Goal: Find specific page/section: Find specific page/section

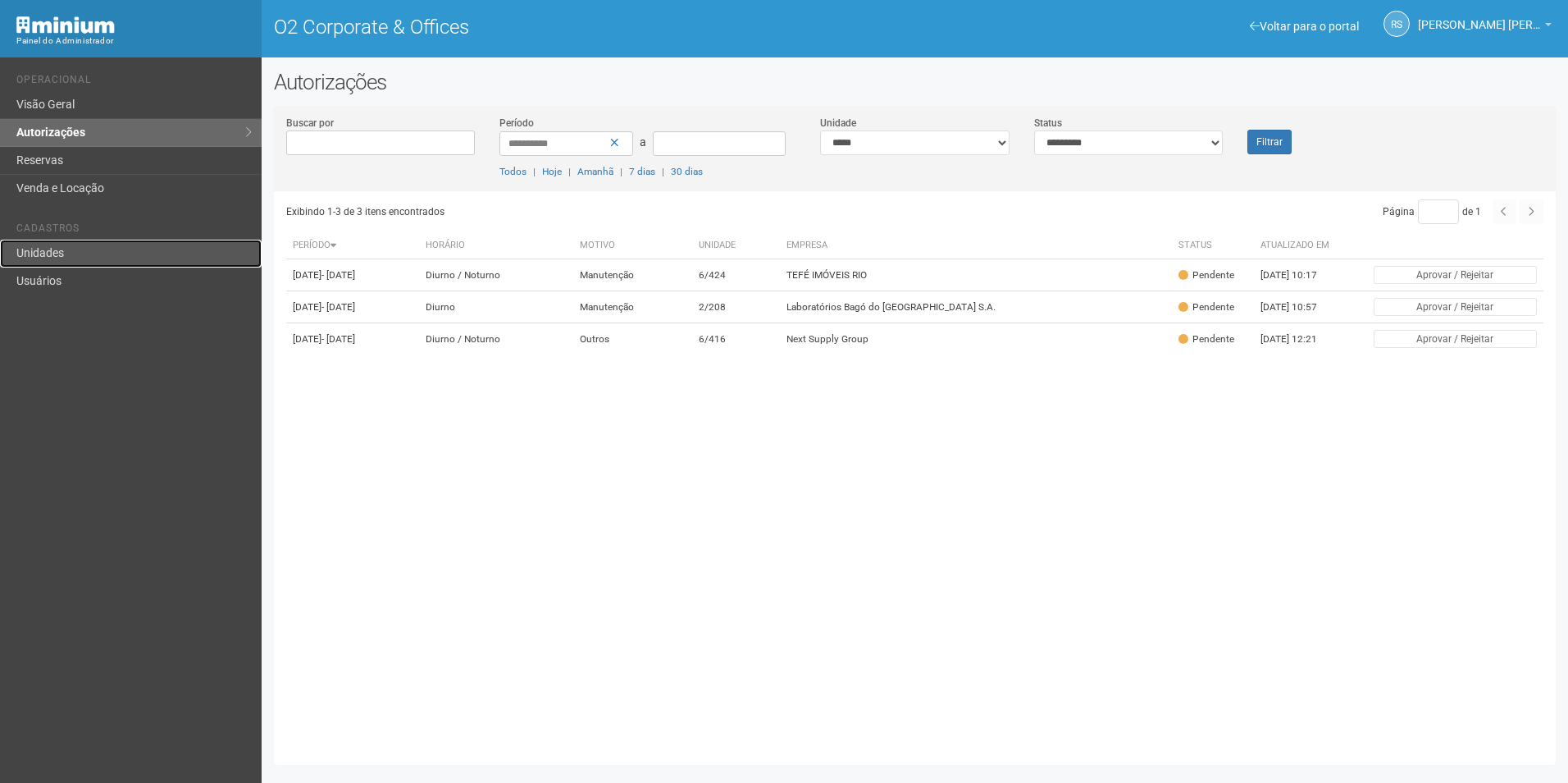
click at [61, 259] on link "Unidades" at bounding box center [131, 254] width 262 height 28
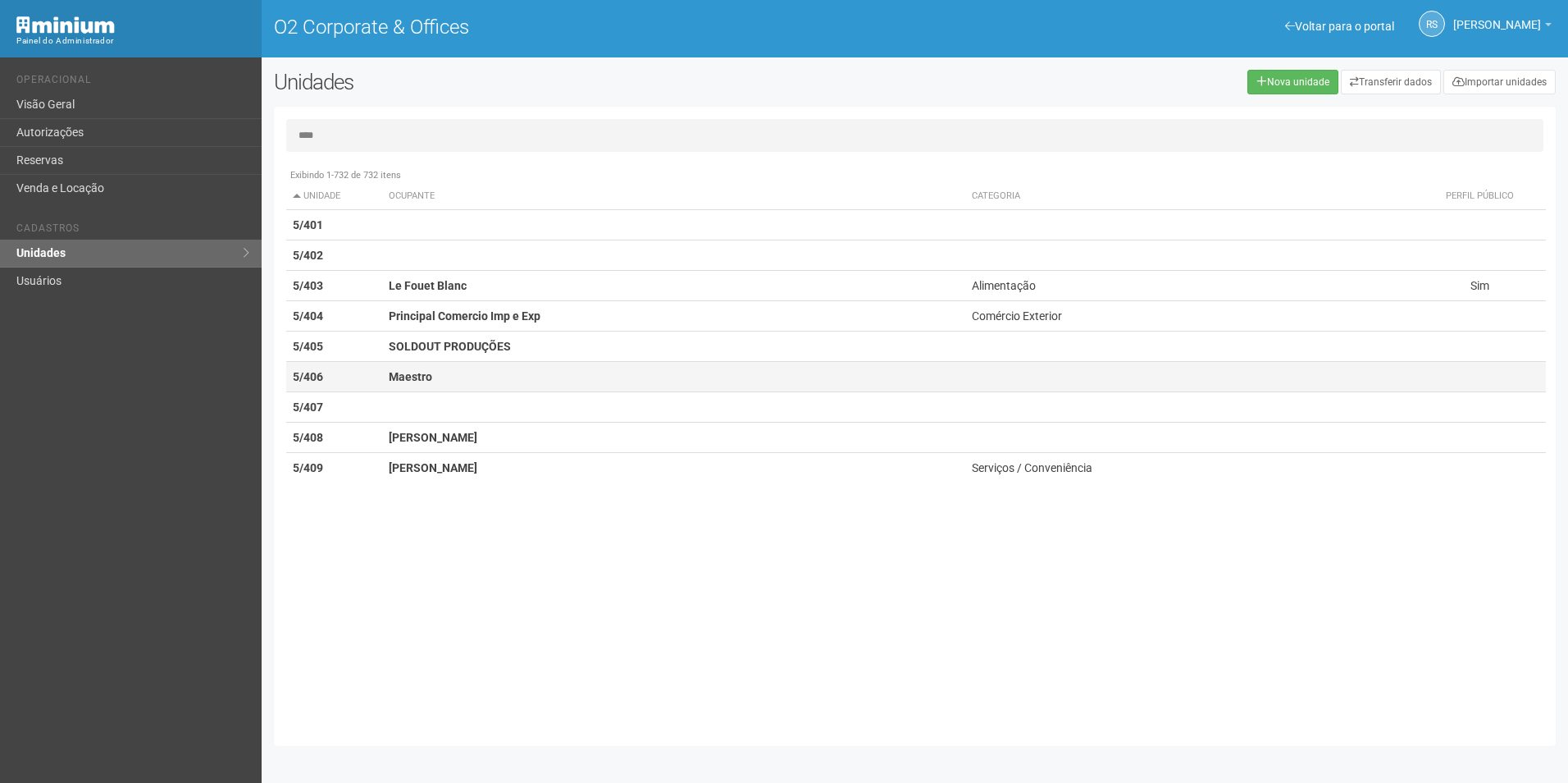
click at [371, 378] on td "5/406" at bounding box center [334, 377] width 96 height 31
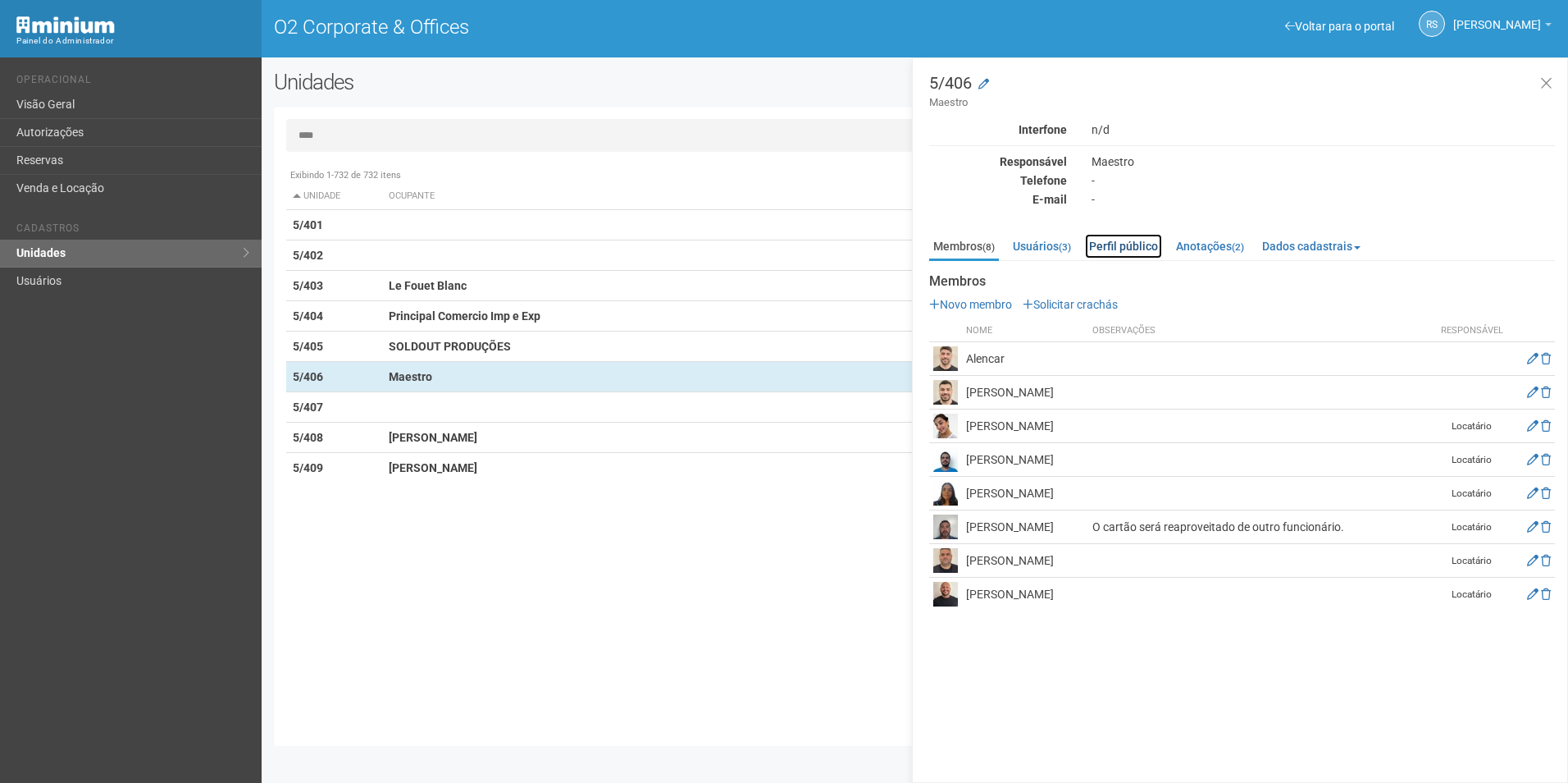
click at [1137, 247] on link "Perfil público" at bounding box center [1124, 246] width 77 height 25
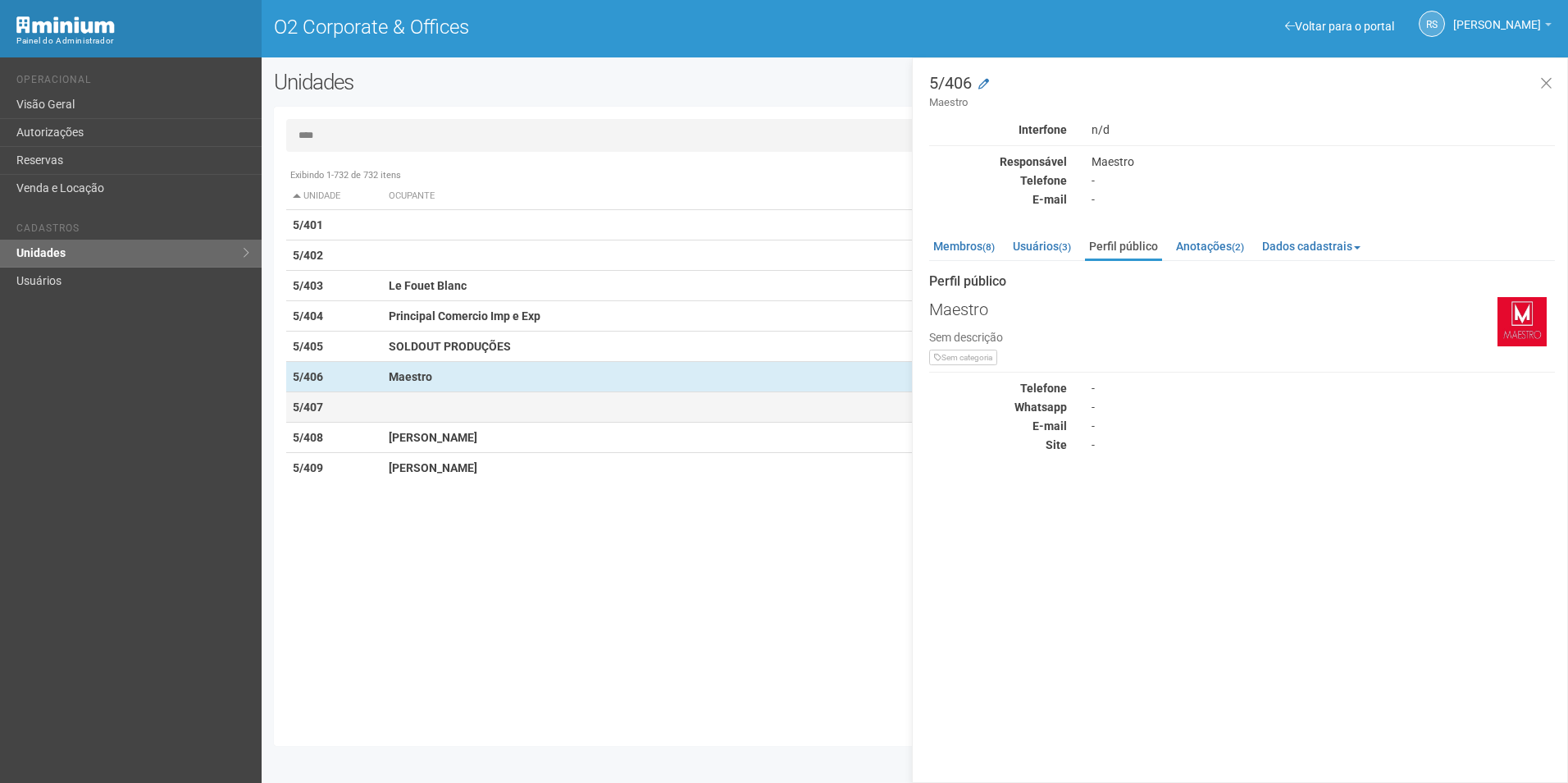
click at [317, 411] on strong "5/407" at bounding box center [307, 407] width 31 height 13
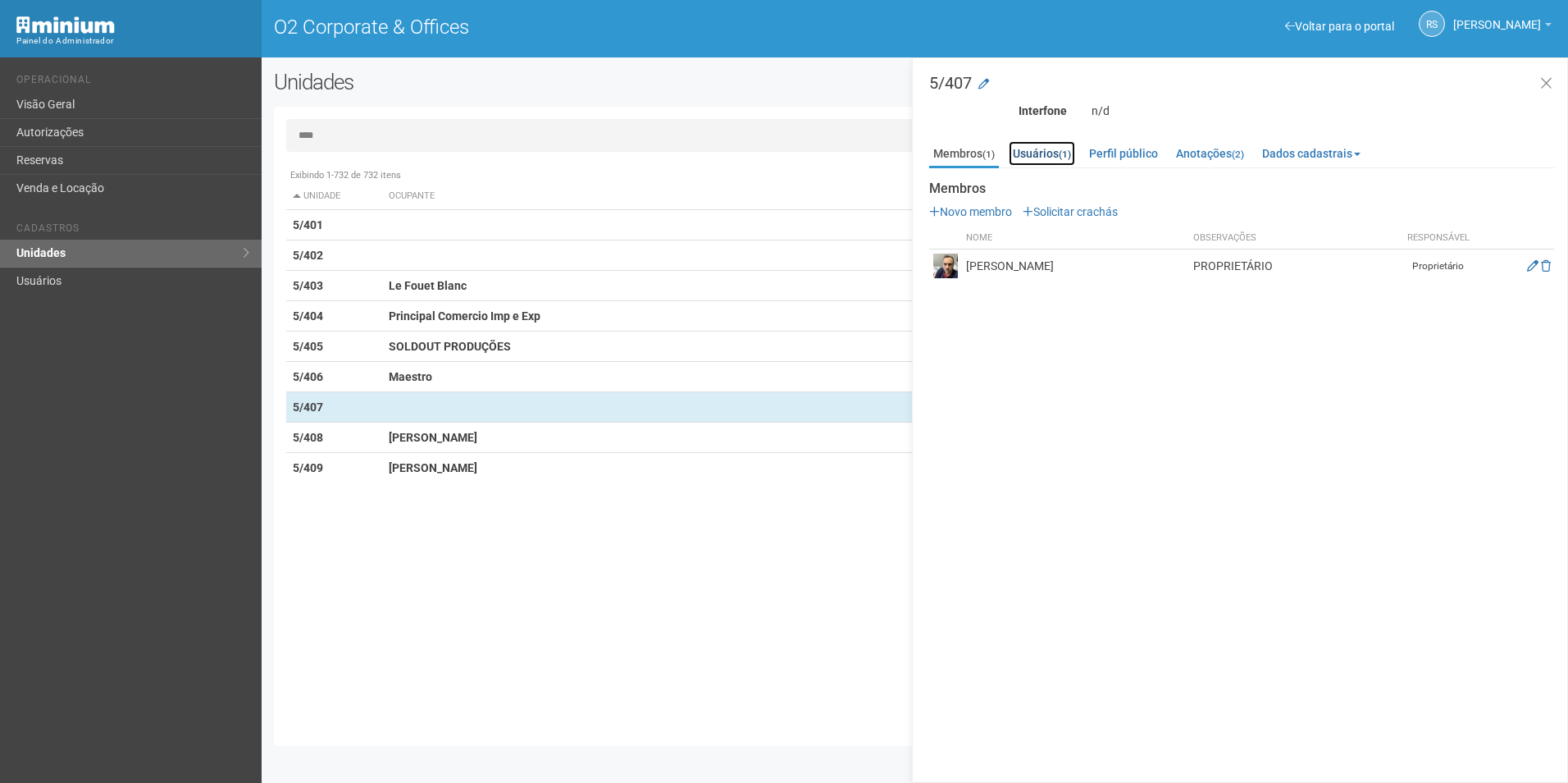
click at [1026, 154] on link "Usuários (1)" at bounding box center [1041, 153] width 66 height 25
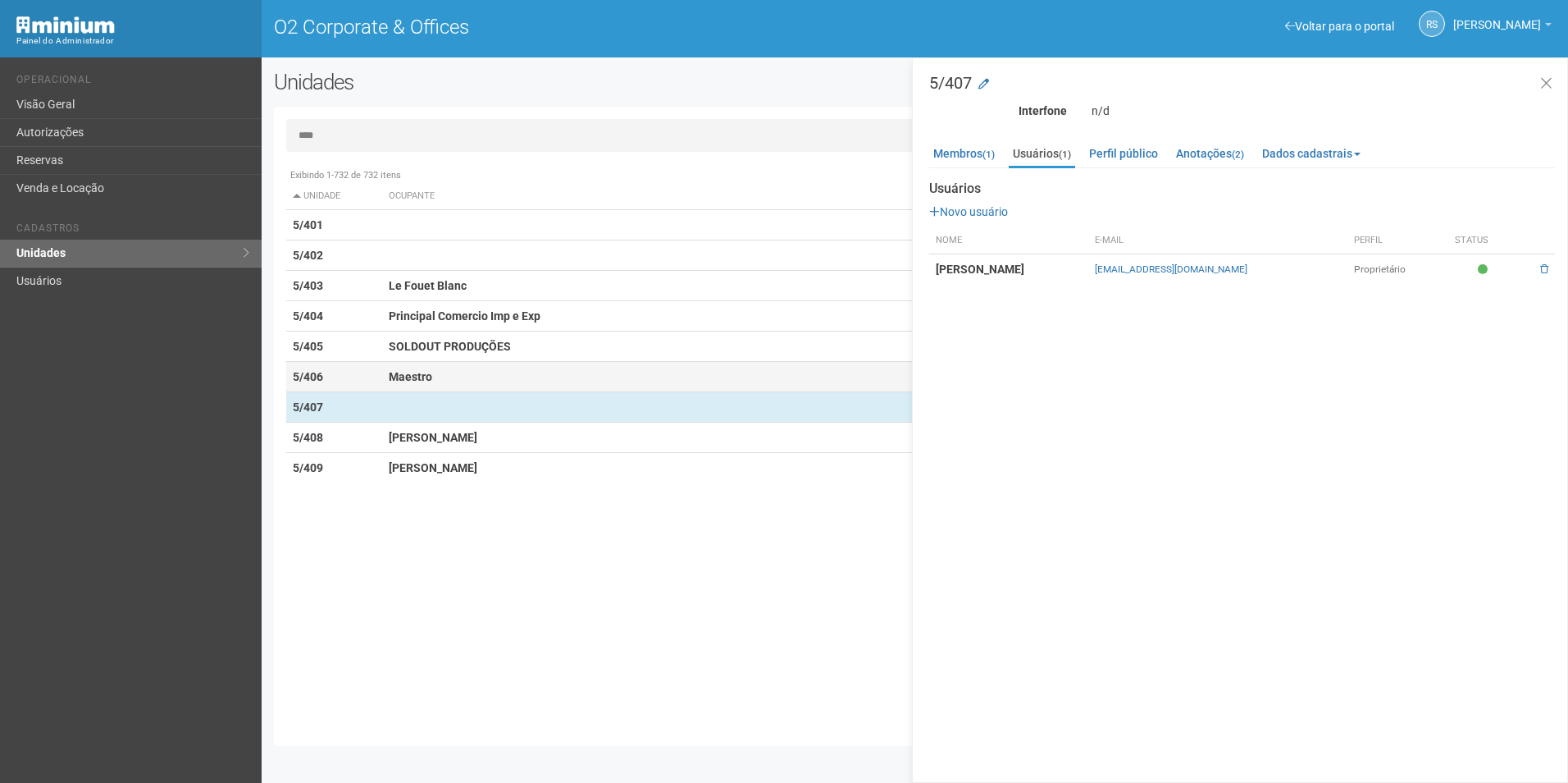
click at [386, 379] on td "Maestro" at bounding box center [673, 377] width 583 height 31
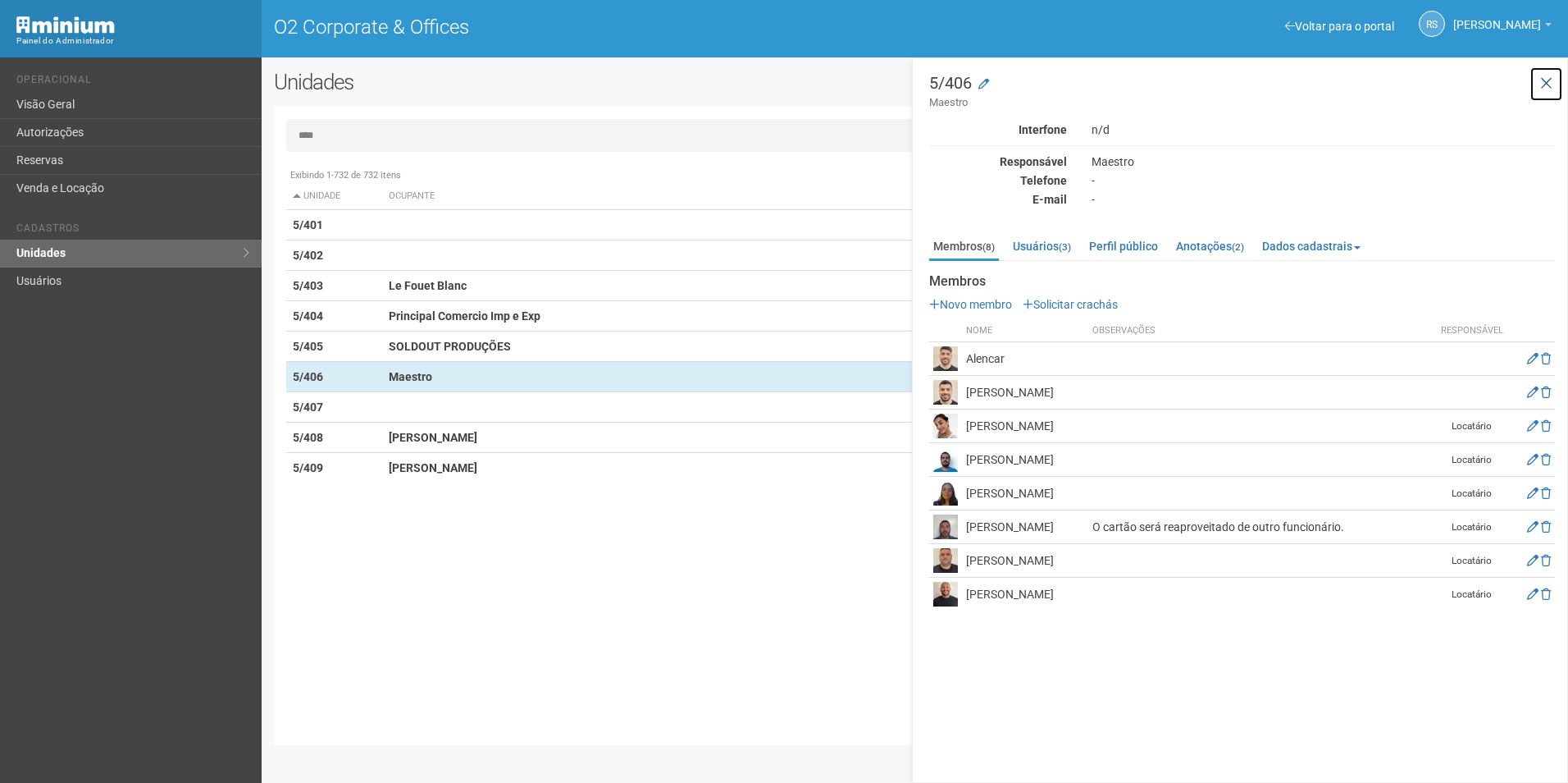
click at [1547, 78] on icon at bounding box center [1546, 83] width 12 height 17
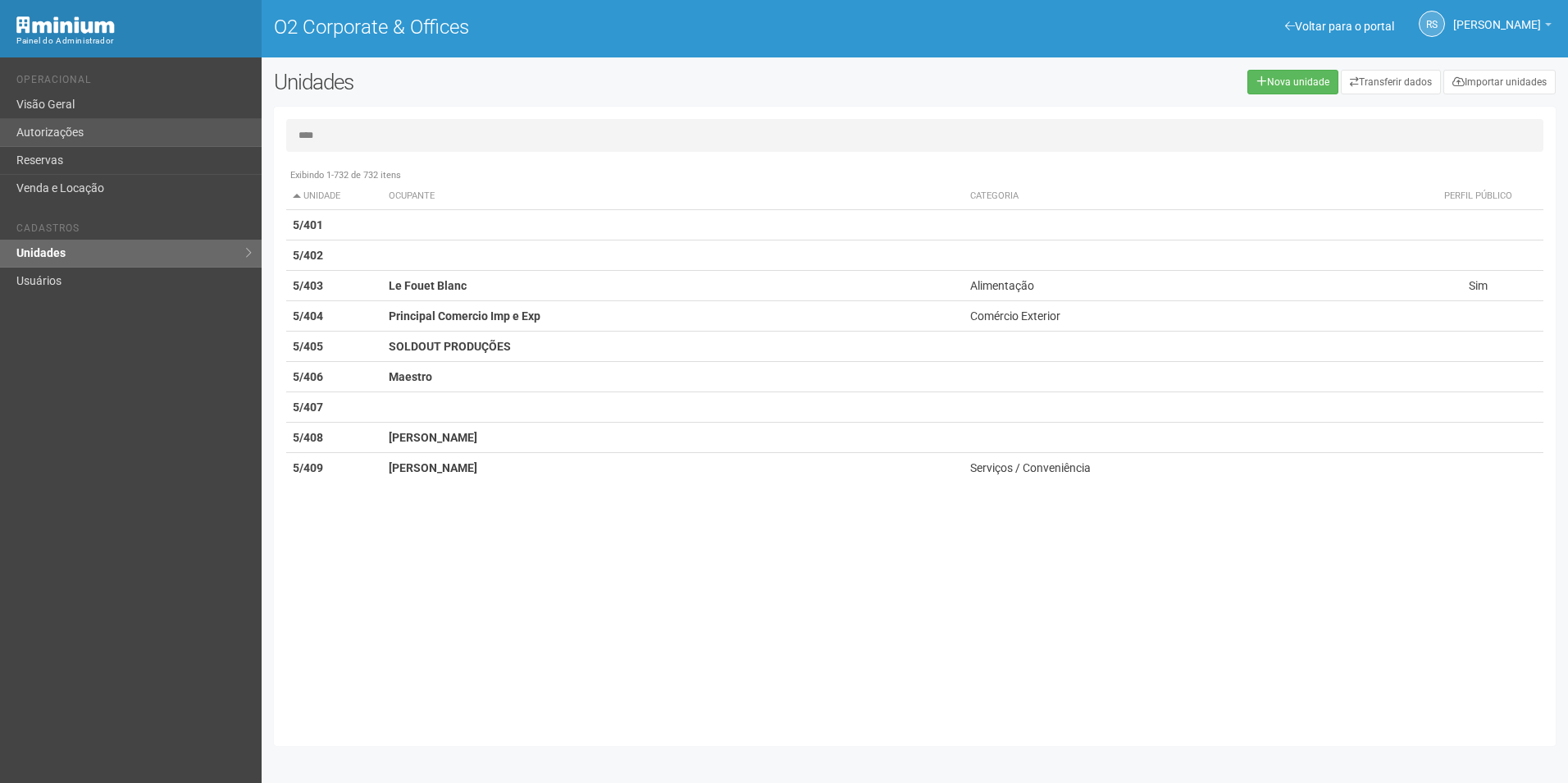
drag, startPoint x: 240, startPoint y: 134, endPoint x: 138, endPoint y: 134, distance: 102.0
click at [138, 134] on div "Voltar para o portal Operacional Visão Geral Autorizações Reservas Venda e Loca…" at bounding box center [784, 420] width 1568 height 725
type input "*"
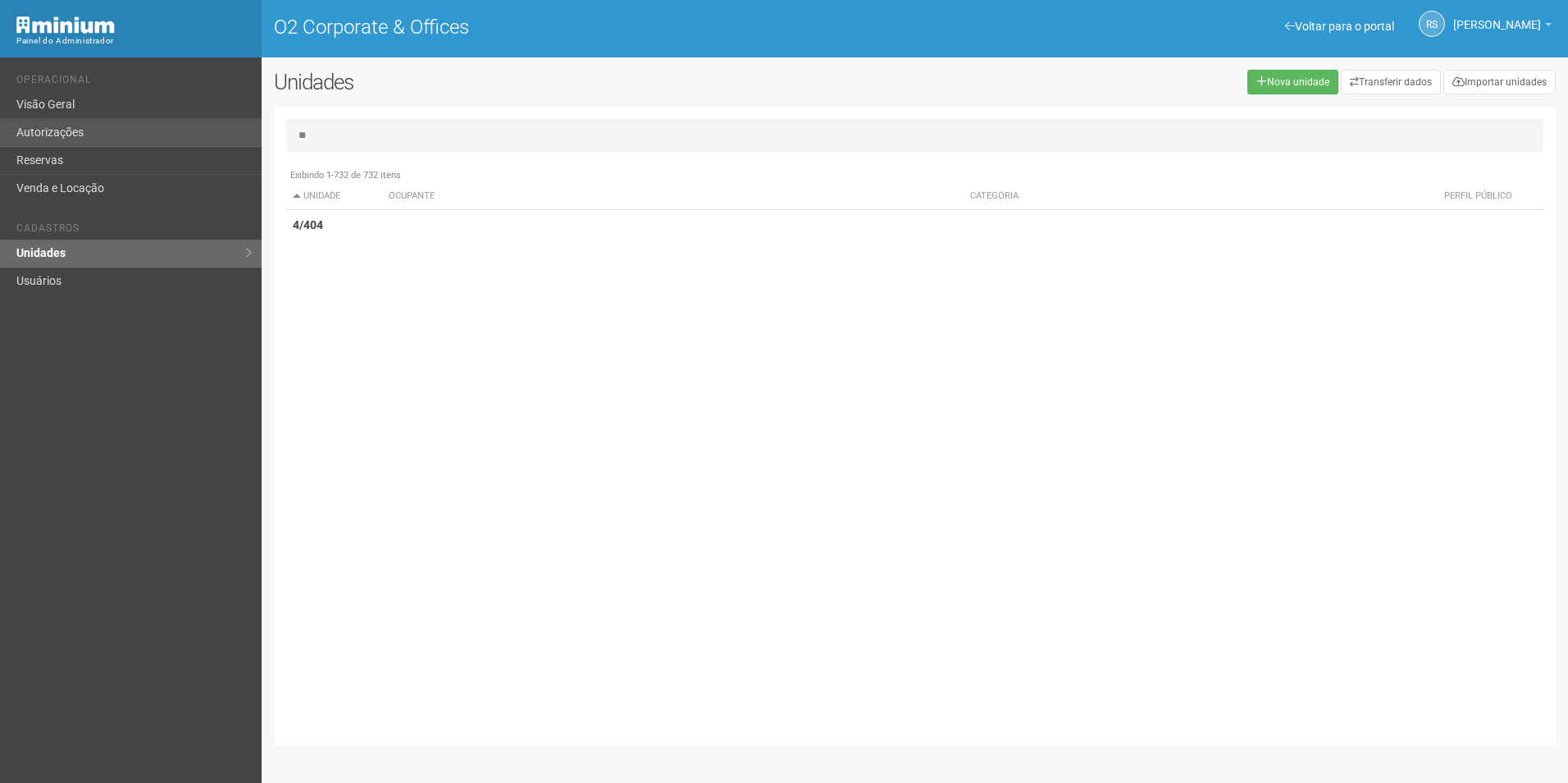
type input "*"
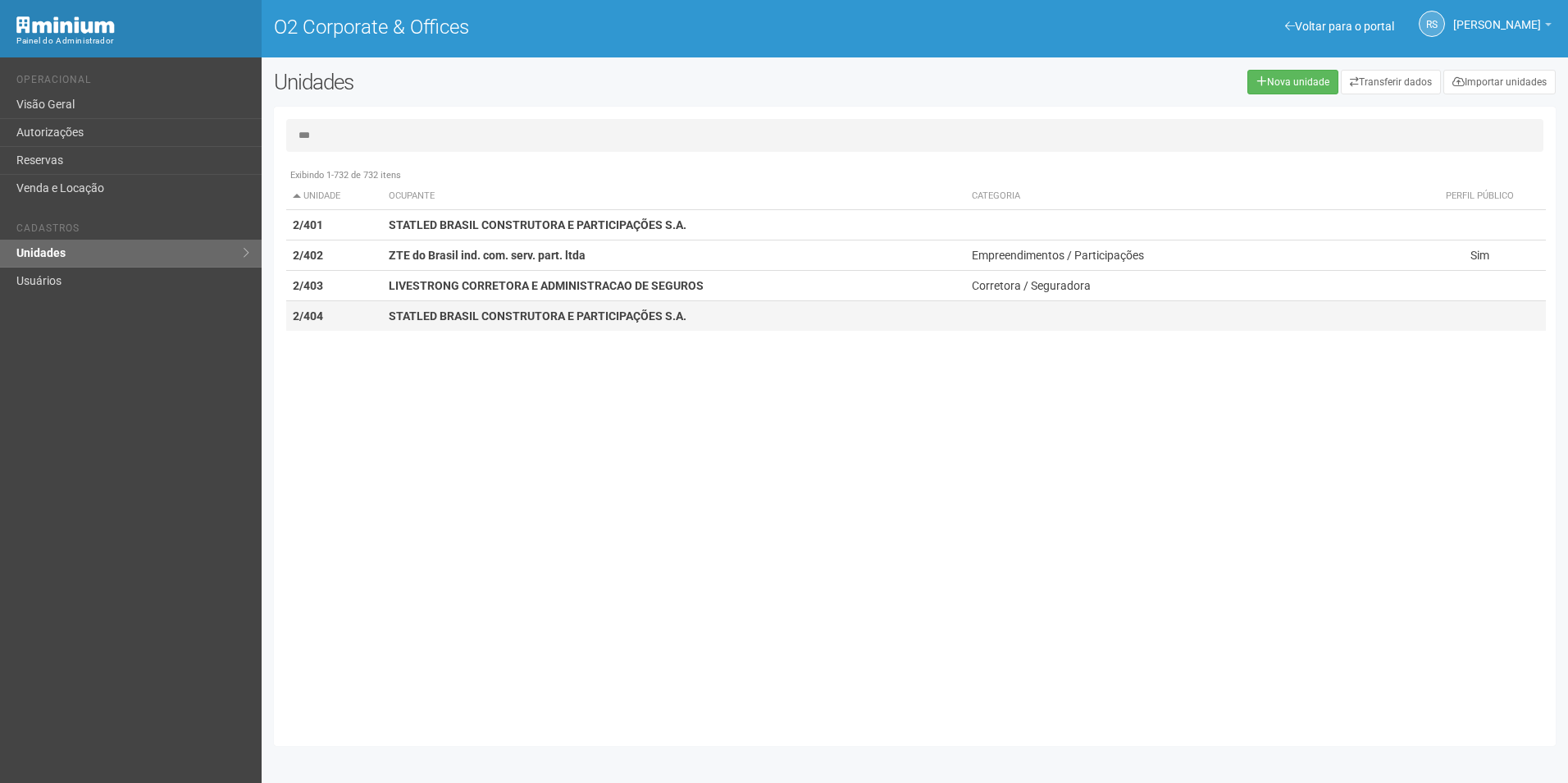
type input "***"
click at [407, 316] on strong "STATLED BRASIL CONSTRUTORA E PARTICIPAÇÕES S.A." at bounding box center [538, 316] width 298 height 13
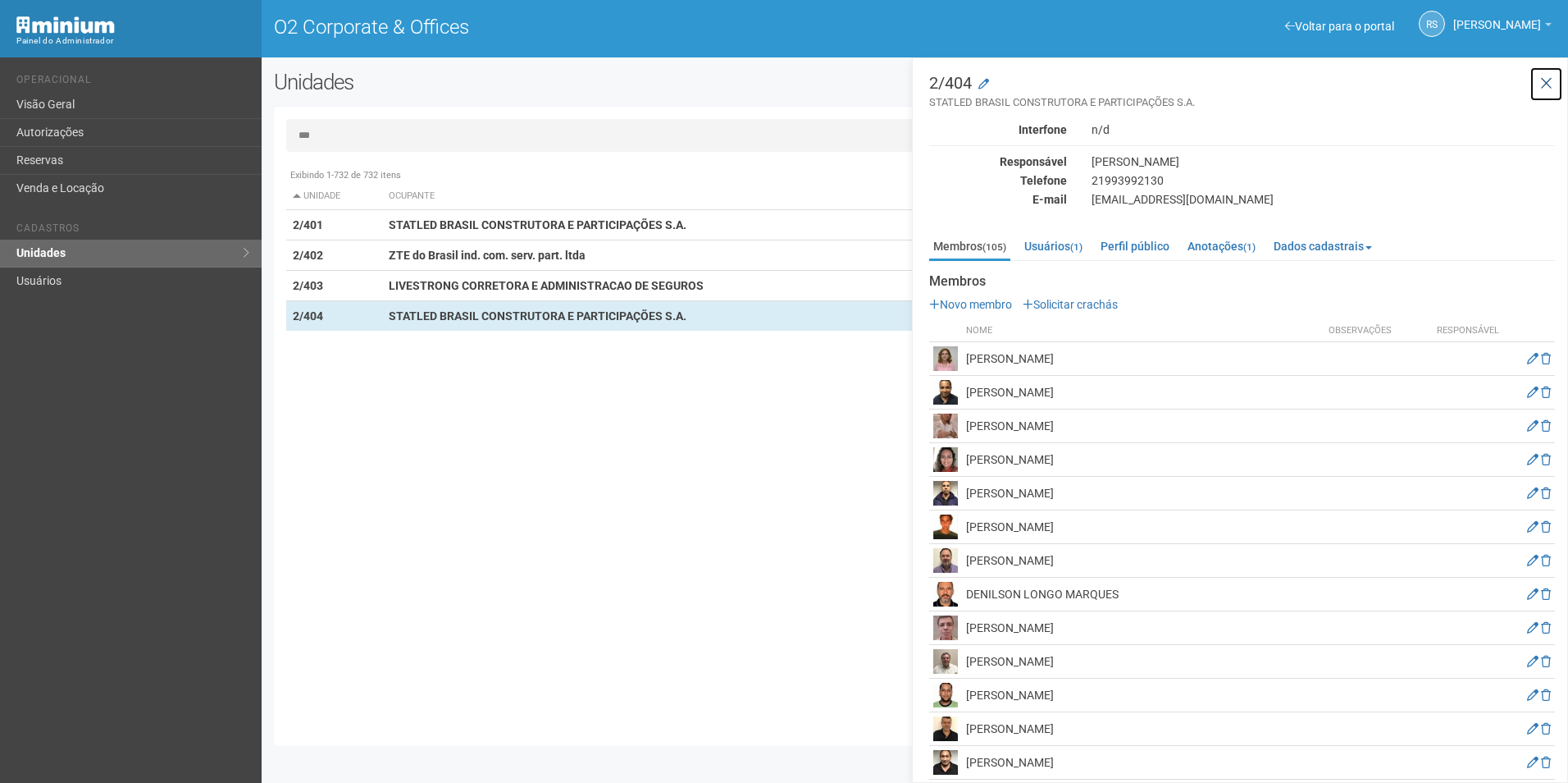
click at [1543, 85] on icon at bounding box center [1546, 83] width 12 height 17
